Goal: Register for event/course

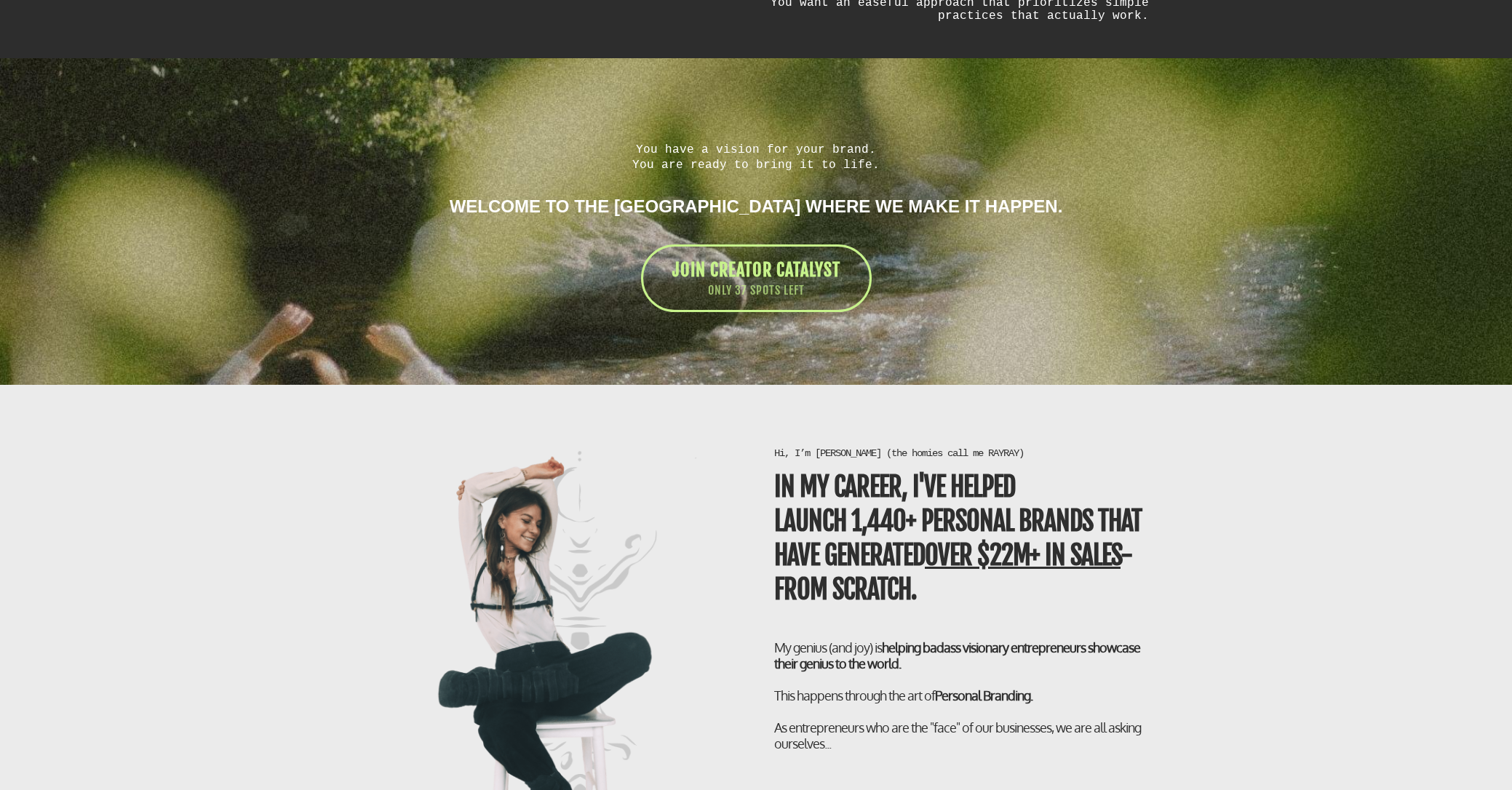
scroll to position [2454, 0]
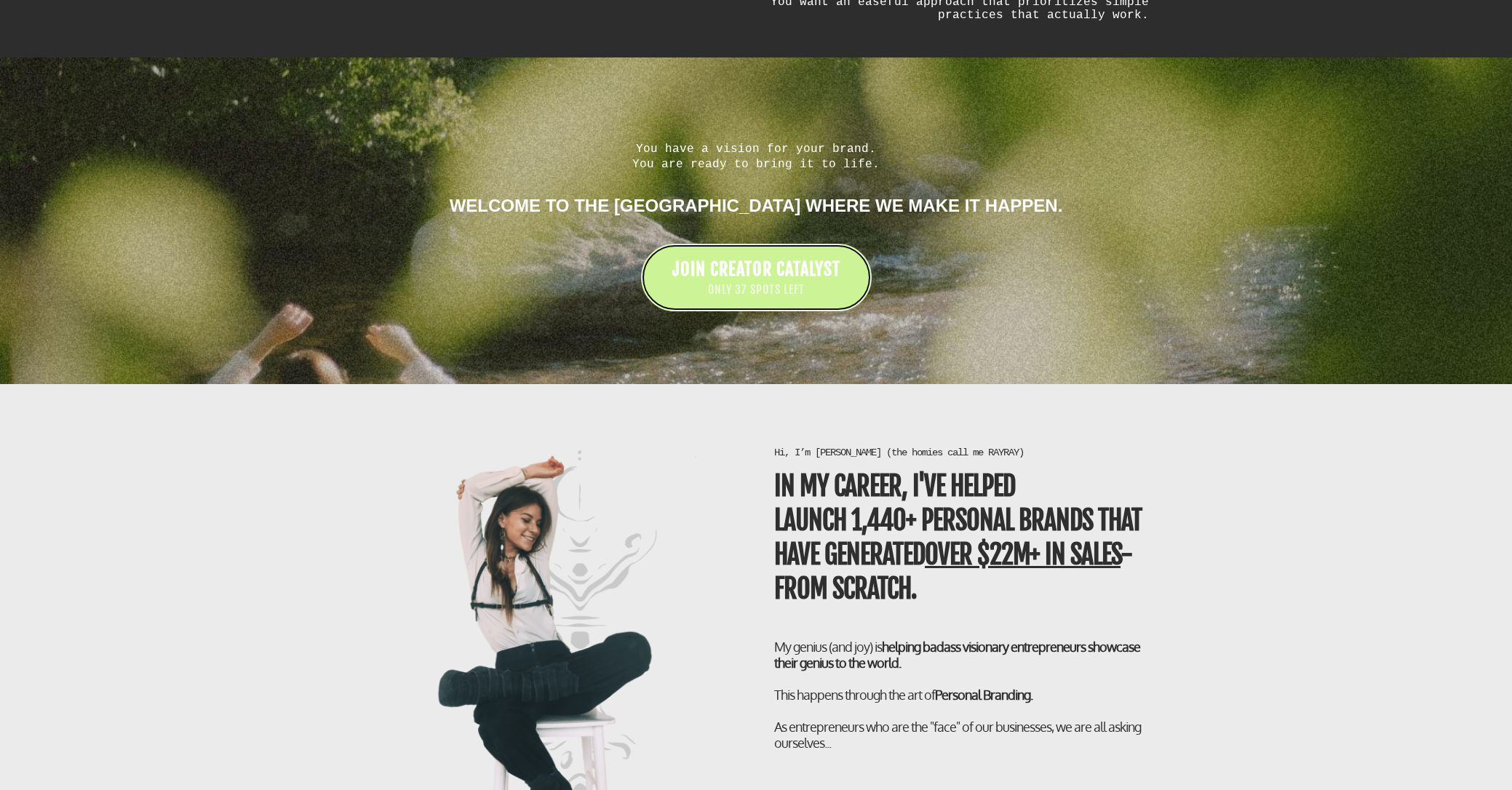
click at [699, 283] on span "ONLY 37 SPOTS LEFT" at bounding box center [757, 289] width 168 height 16
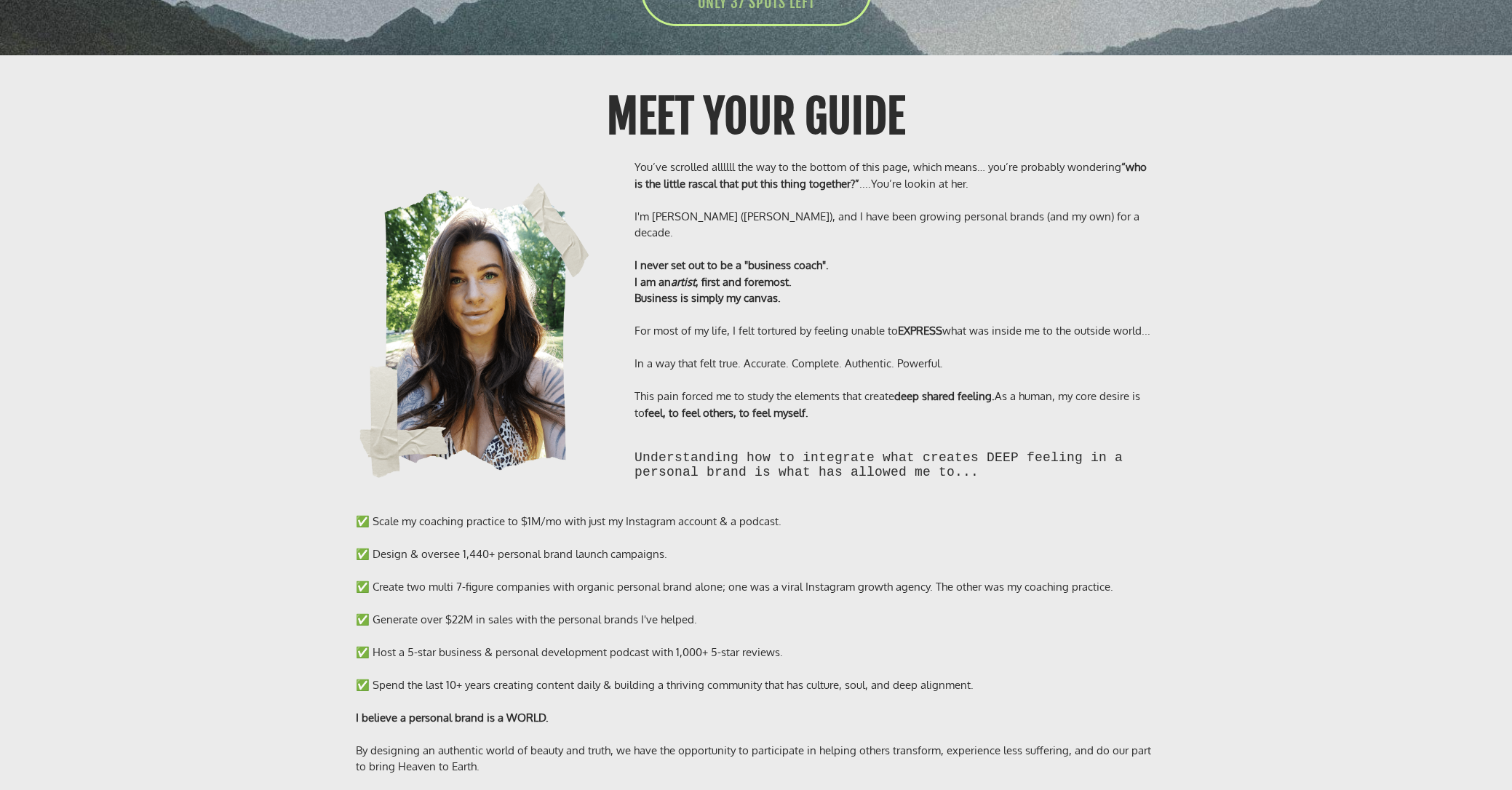
scroll to position [10711, 0]
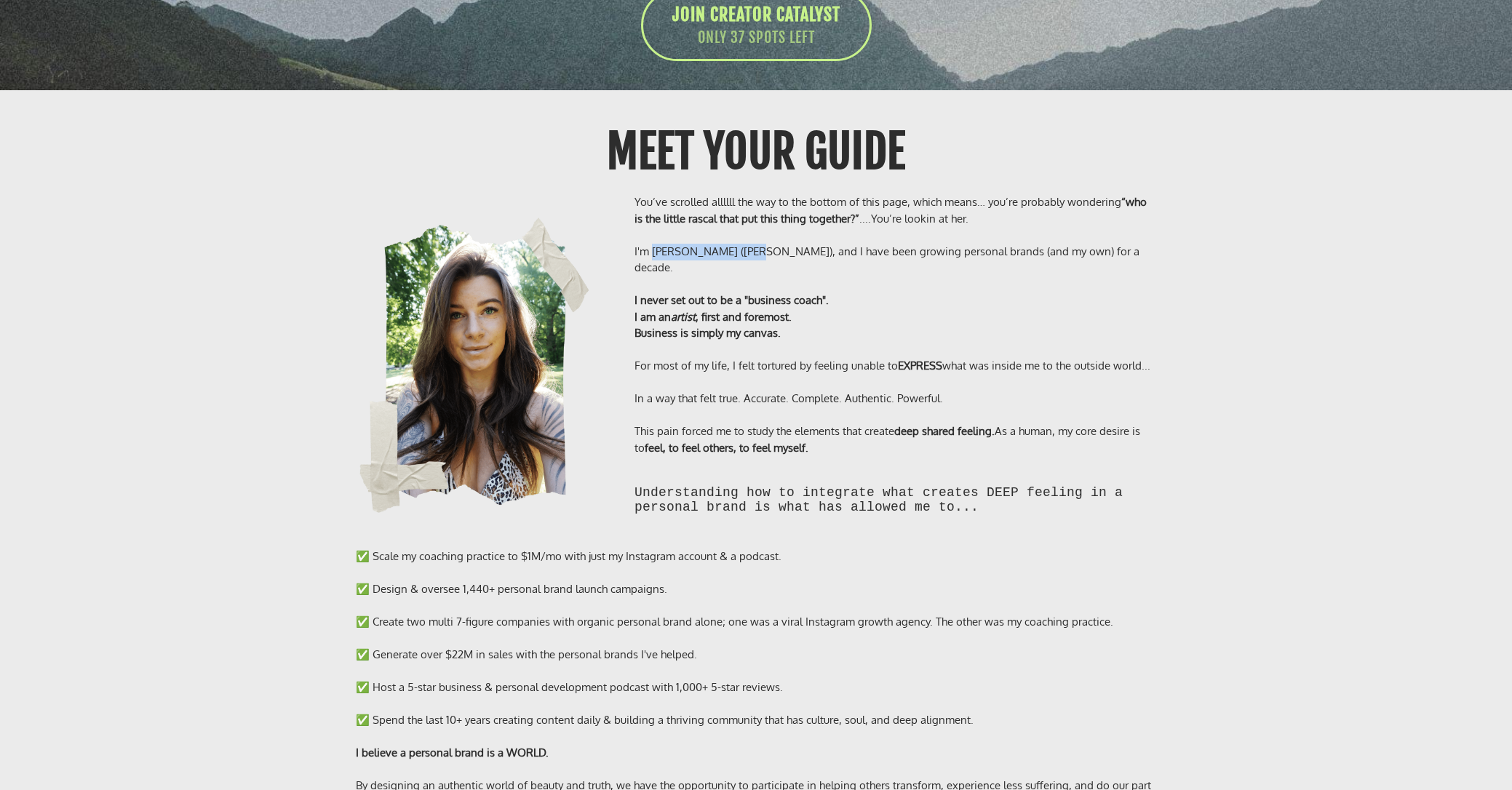
drag, startPoint x: 654, startPoint y: 232, endPoint x: 757, endPoint y: 227, distance: 103.1
click at [755, 244] on div "I'm [PERSON_NAME] ([PERSON_NAME]), and I have been growing personal brands (and…" at bounding box center [895, 260] width 522 height 33
copy div "Rachel Bell (RAYRAY)"
